Goal: Task Accomplishment & Management: Manage account settings

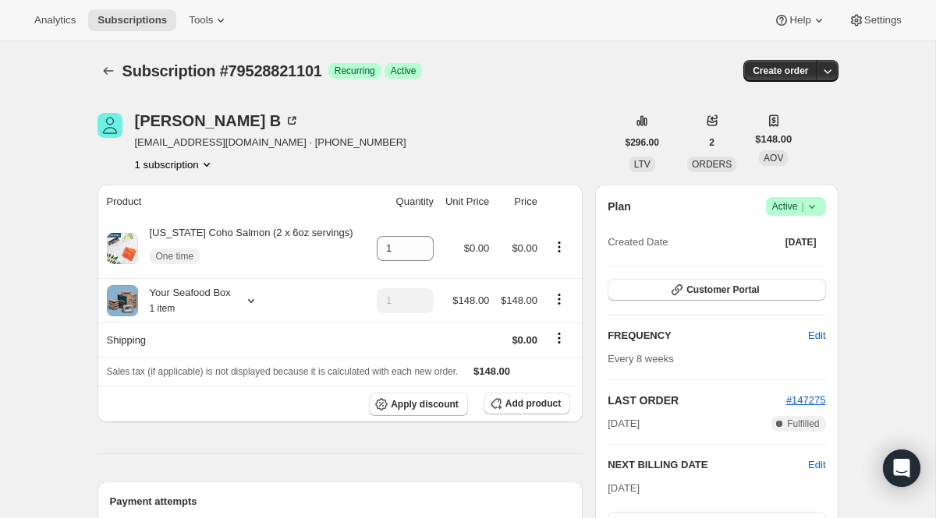
click at [103, 78] on icon "Subscriptions" at bounding box center [109, 71] width 16 height 16
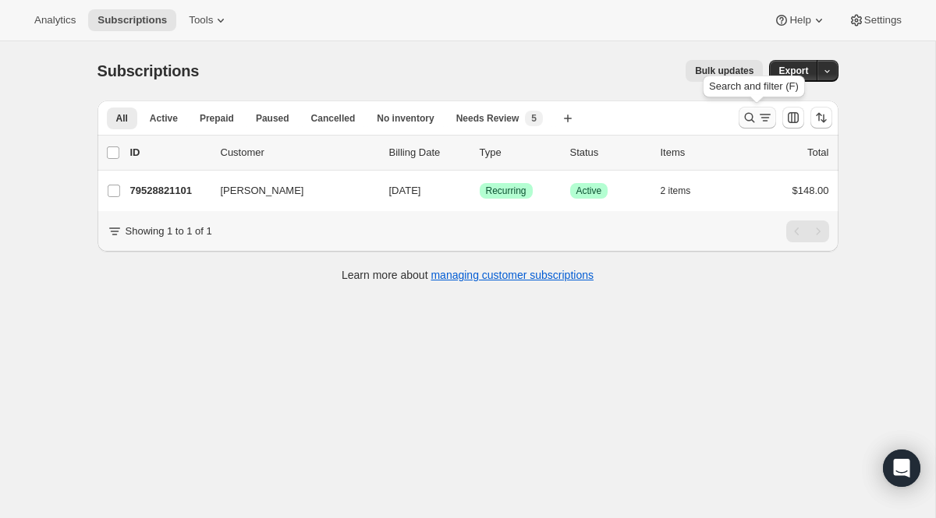
click at [758, 112] on icon "Search and filter results" at bounding box center [765, 118] width 16 height 16
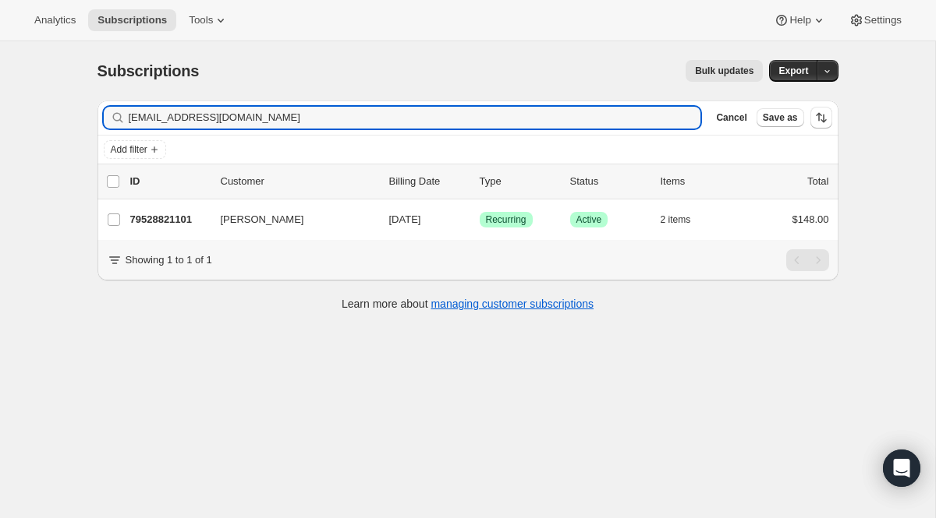
drag, startPoint x: 345, startPoint y: 124, endPoint x: 173, endPoint y: 94, distance: 174.8
click at [173, 94] on div "Subscriptions. This page is ready Subscriptions Bulk updates More actions Bulk …" at bounding box center [468, 184] width 778 height 286
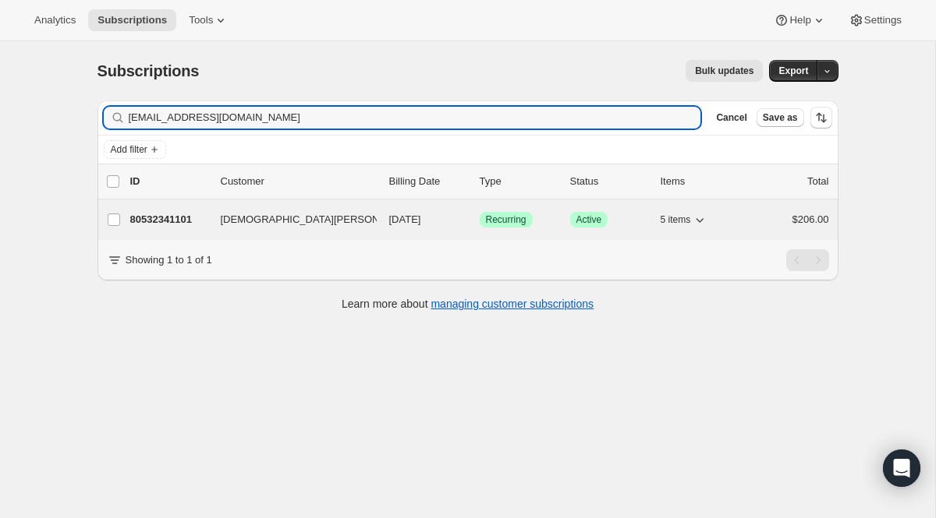
type input "[EMAIL_ADDRESS][DOMAIN_NAME]"
click at [509, 221] on span "Recurring" at bounding box center [506, 220] width 41 height 12
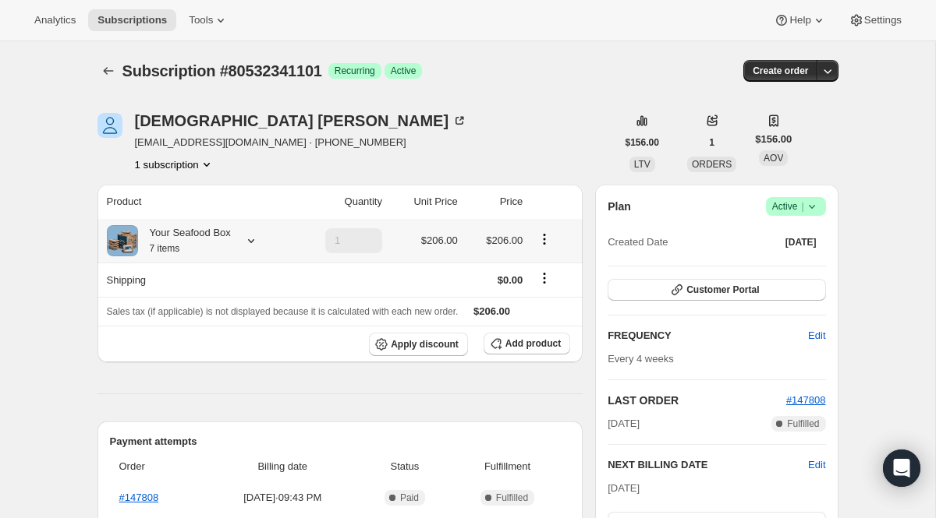
click at [259, 234] on icon at bounding box center [251, 241] width 16 height 16
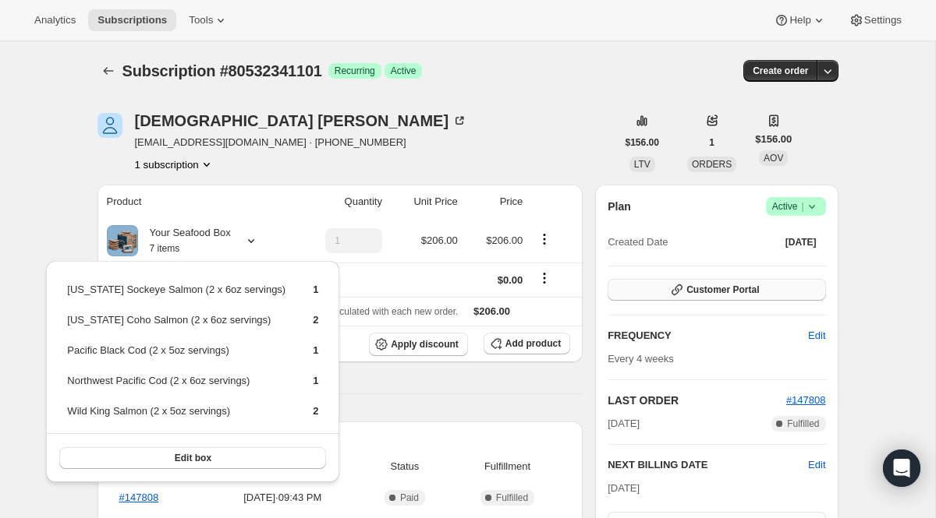
click at [717, 290] on span "Customer Portal" at bounding box center [722, 290] width 73 height 12
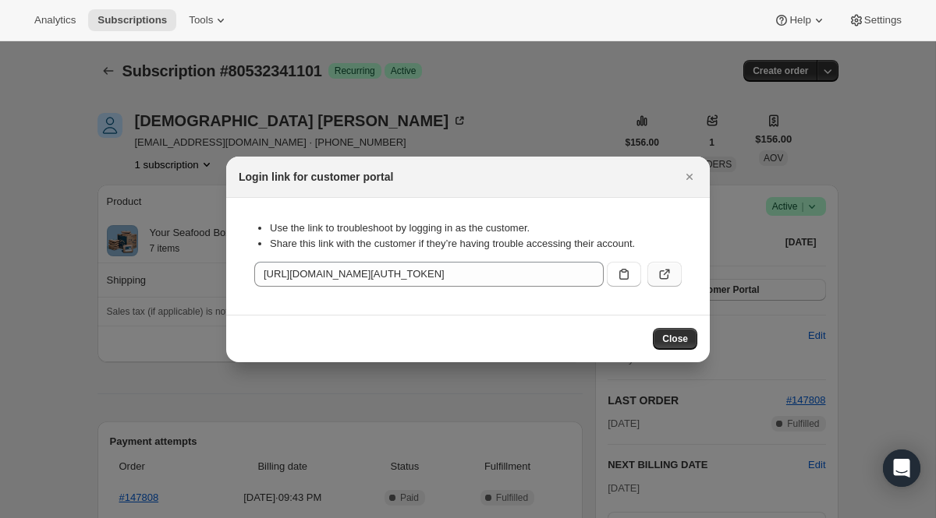
click at [680, 278] on button ":r3e7:" at bounding box center [664, 274] width 34 height 25
